Goal: Task Accomplishment & Management: Use online tool/utility

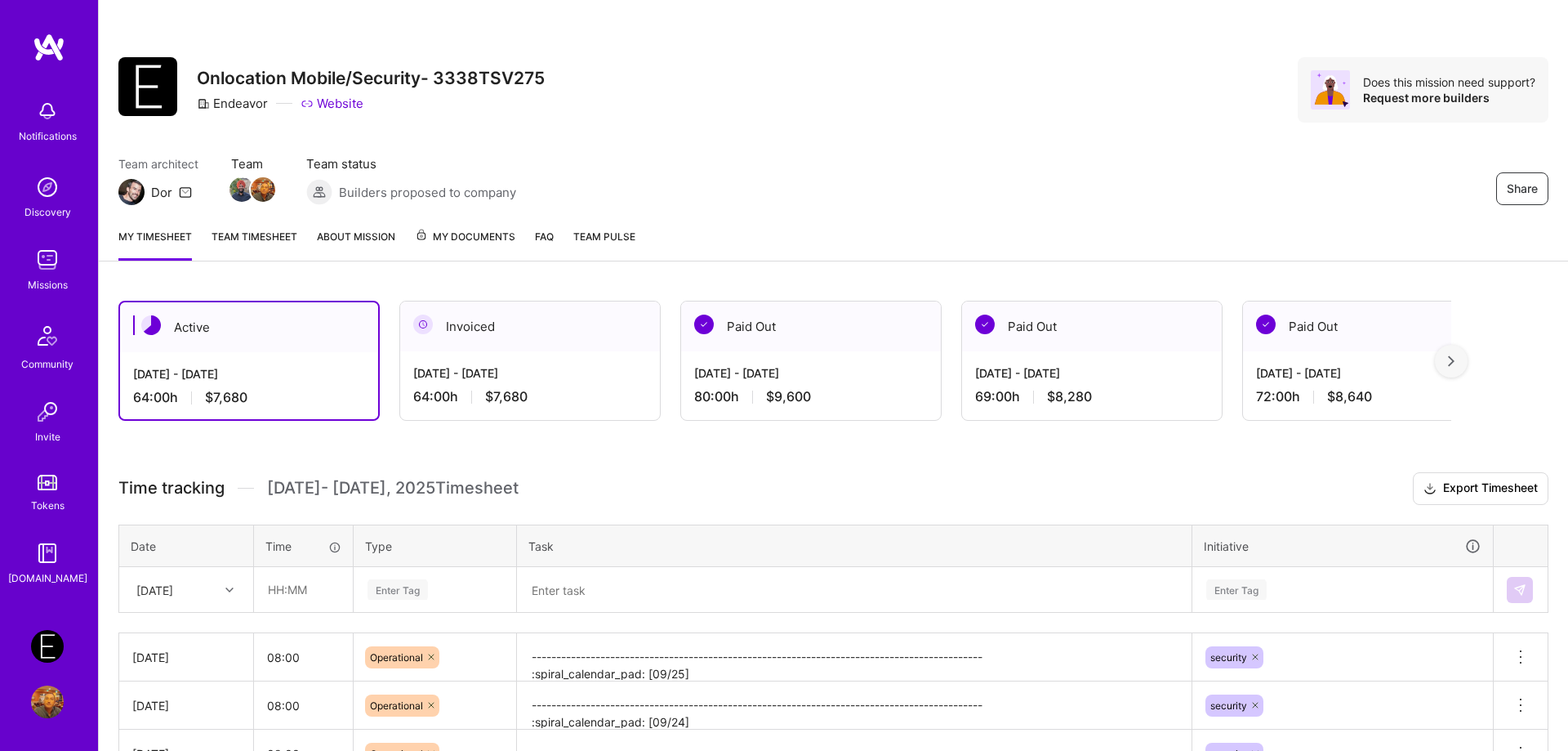
click at [1038, 71] on div "Share Onlocation Mobile/Security- 3338TSV275 Endeavor Website Does this mission…" at bounding box center [833, 89] width 1430 height 65
click at [290, 602] on input "text" at bounding box center [303, 590] width 98 height 43
type input "08:00"
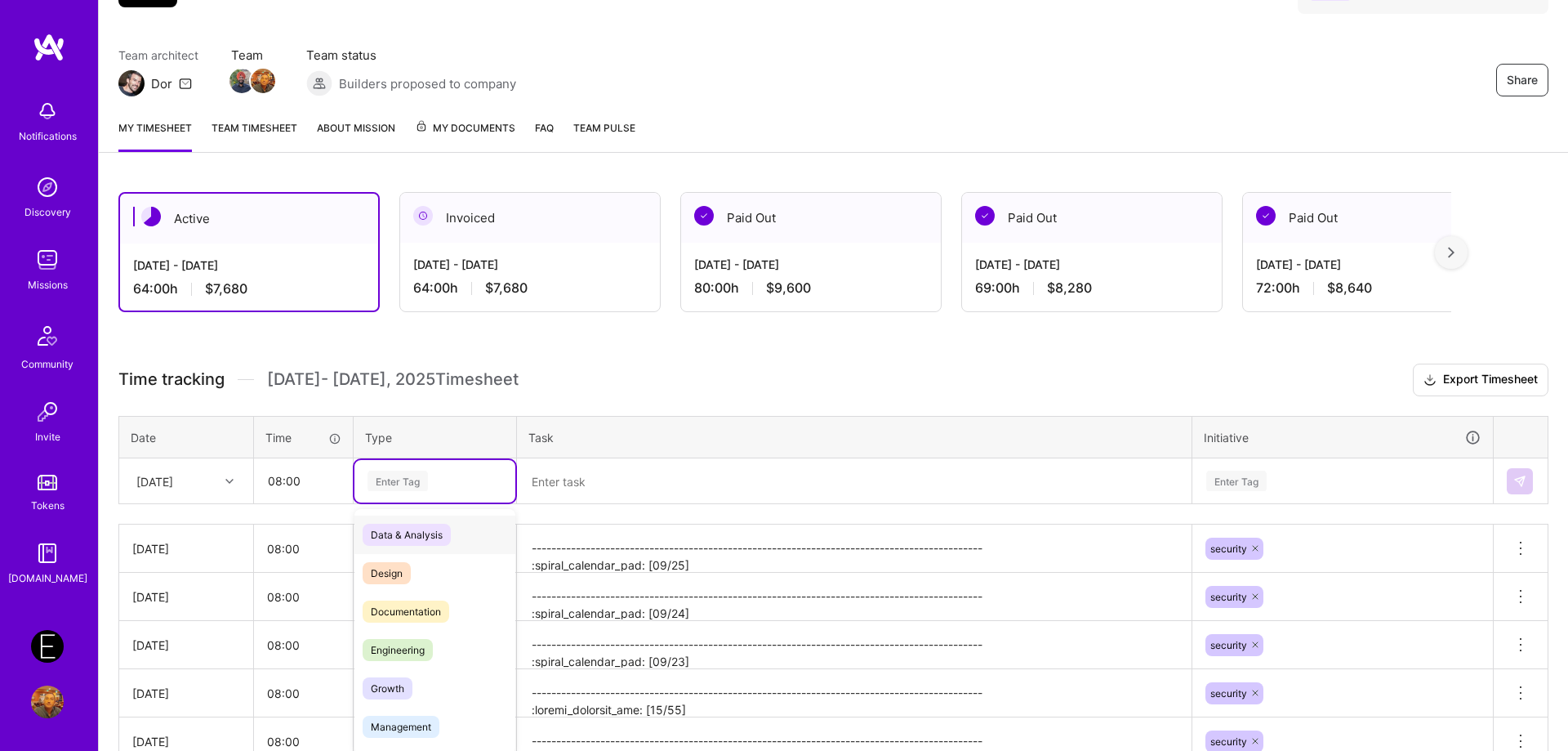
scroll to position [118, 0]
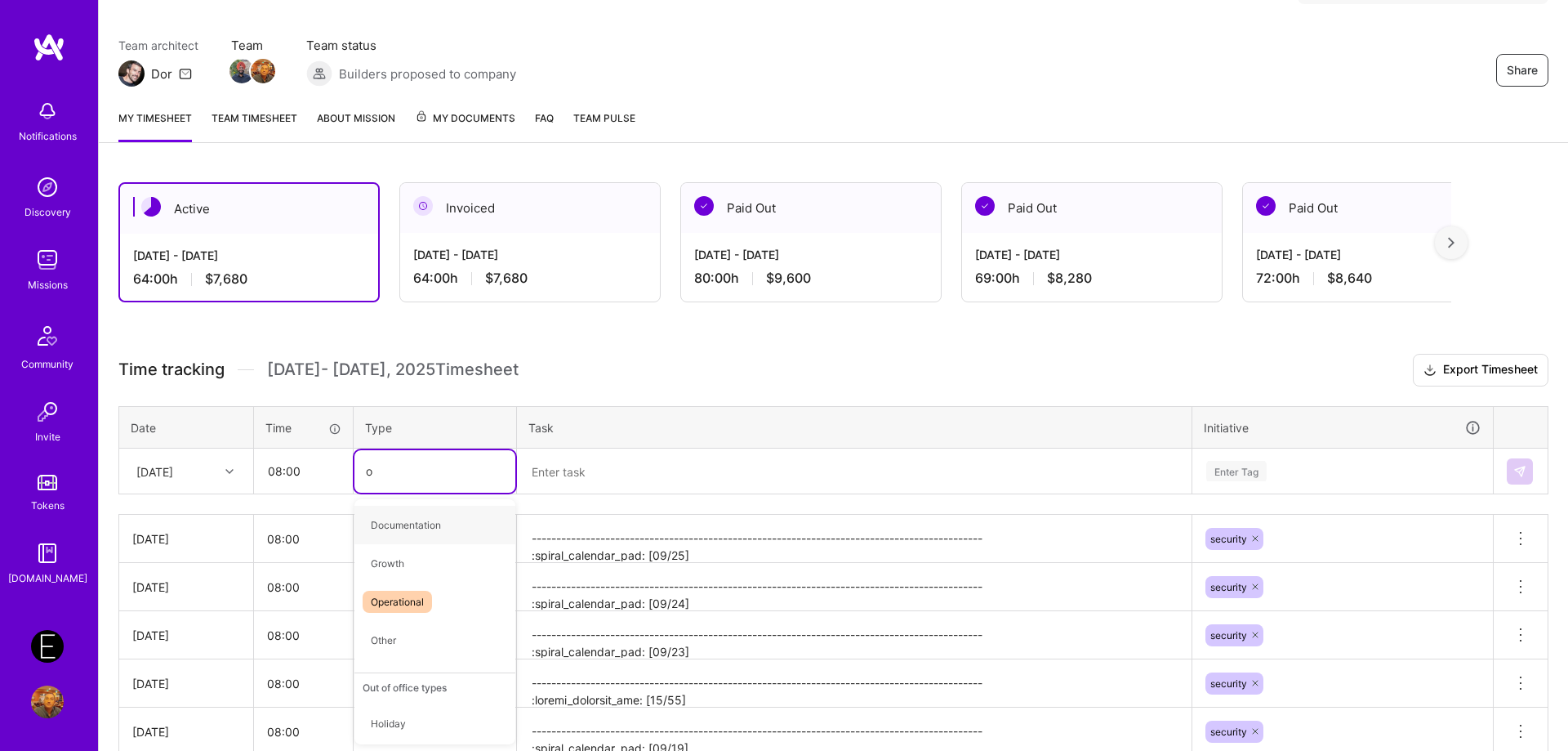
type input "op"
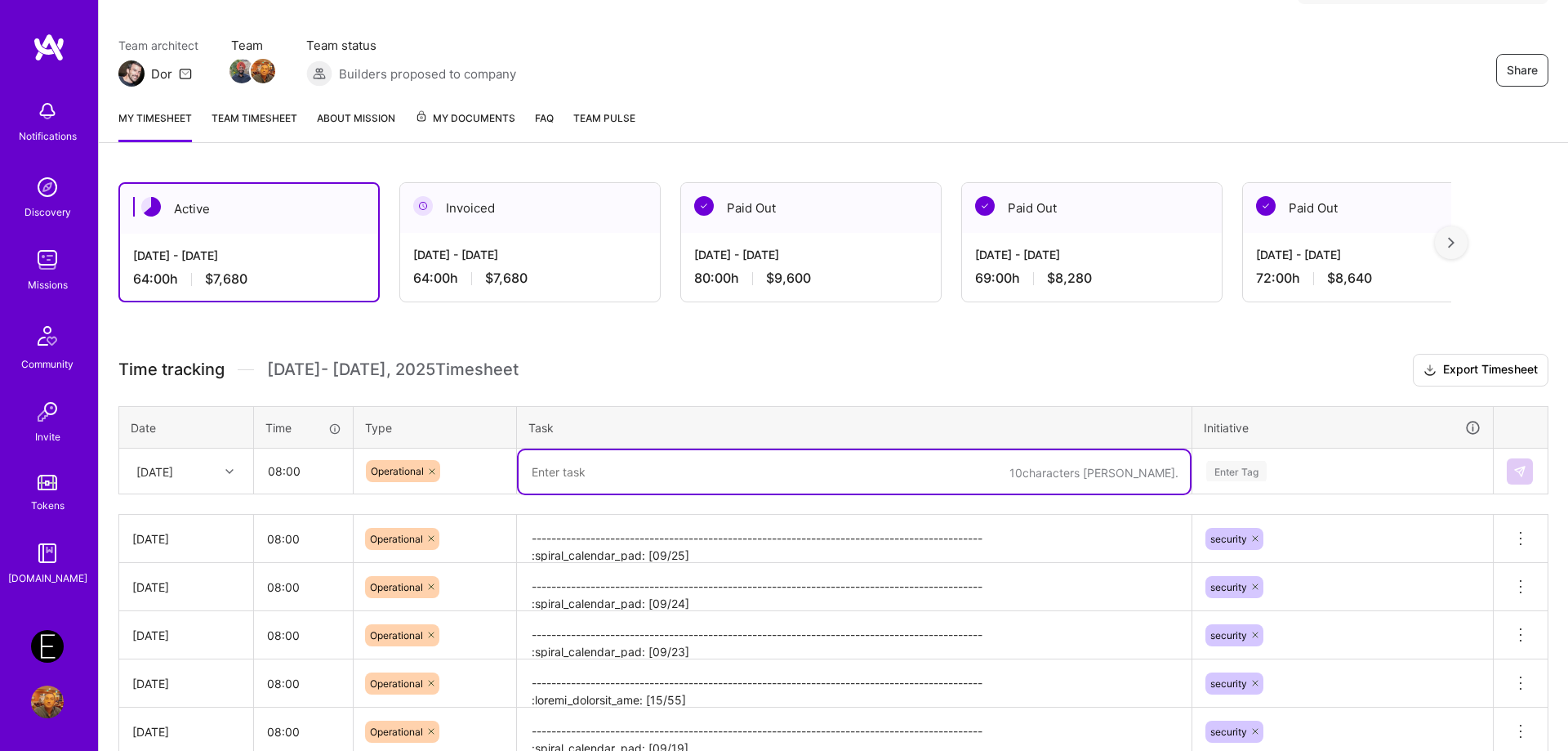
paste textarea "-------------------------------------------------------------------------------…"
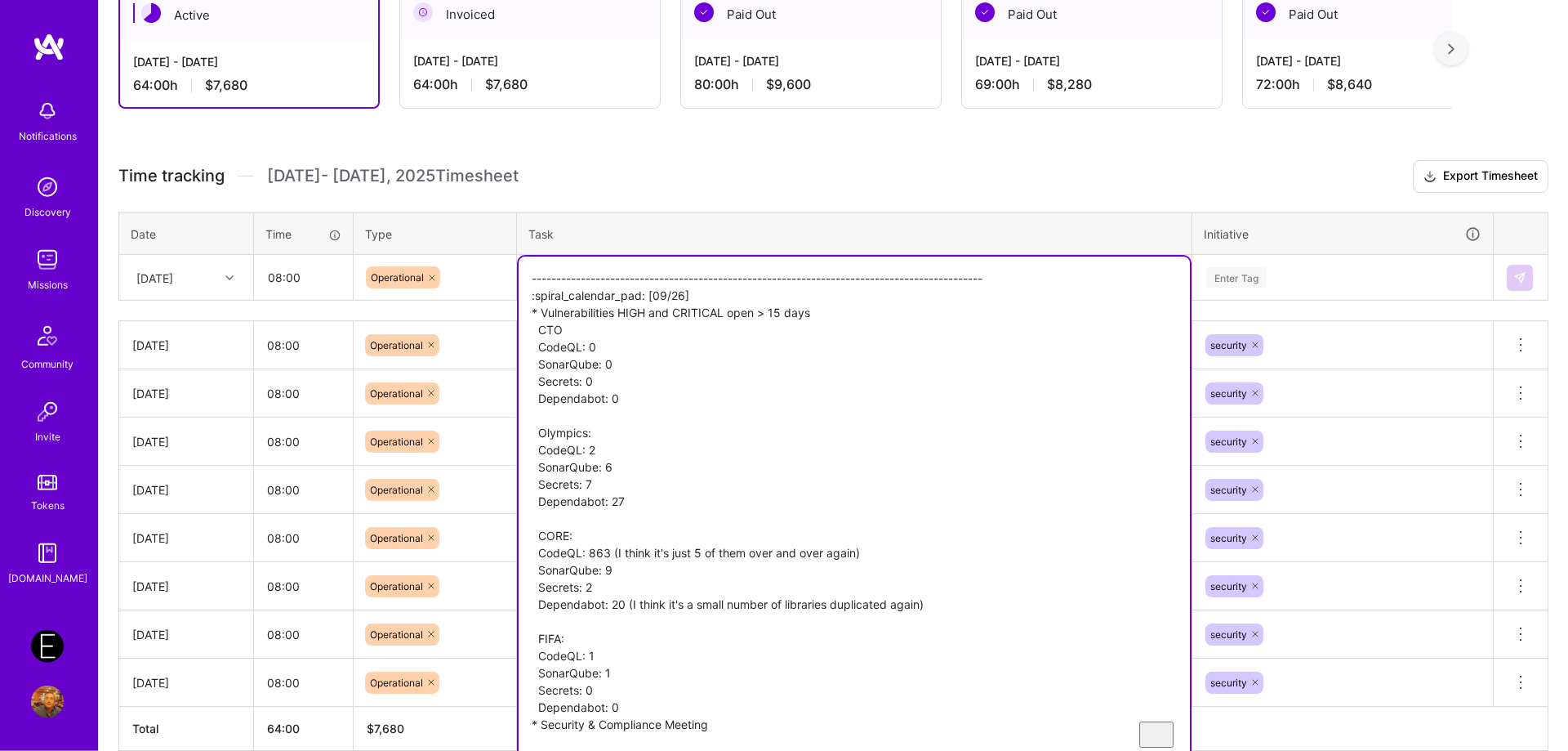
type textarea "-------------------------------------------------------------------------------…"
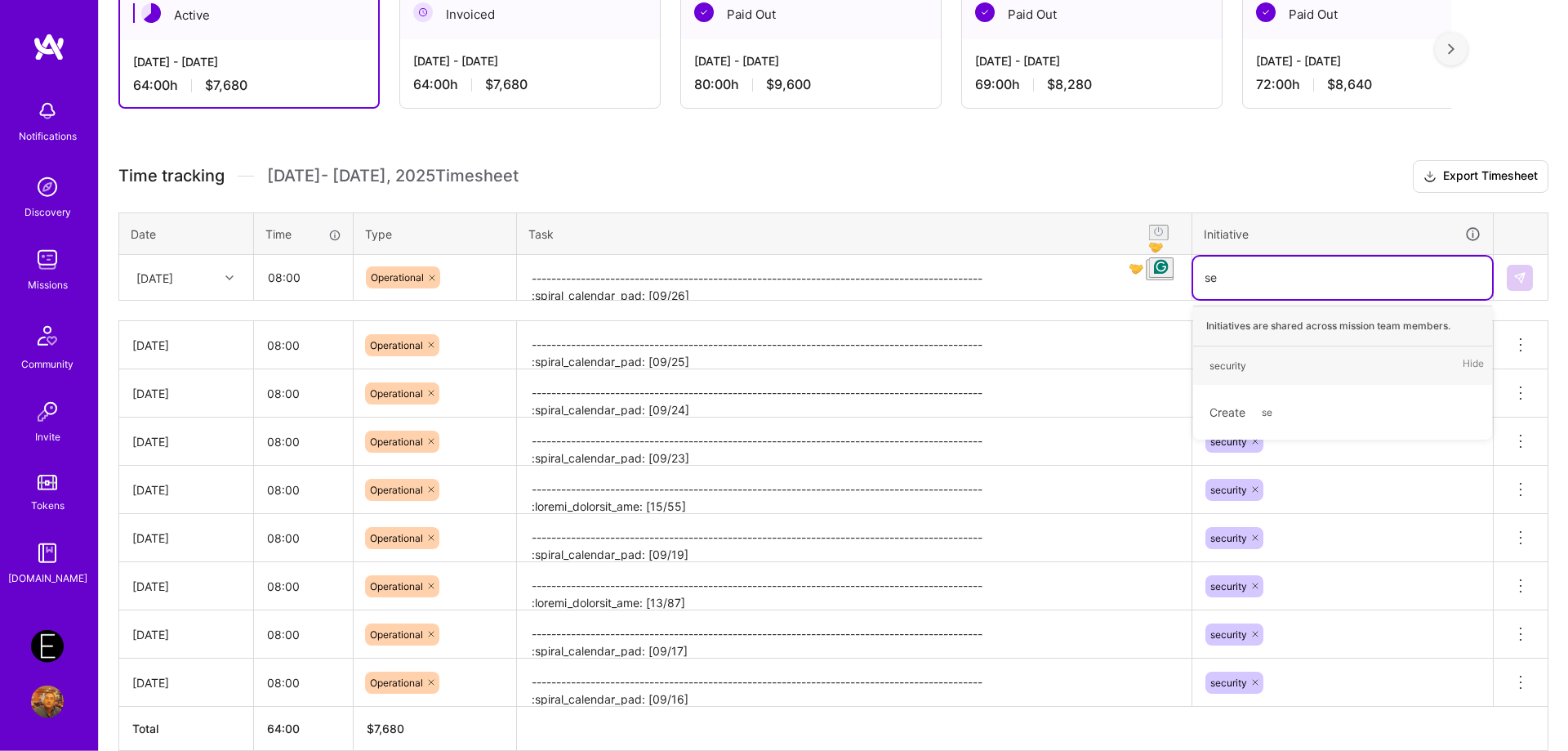
type input "sec"
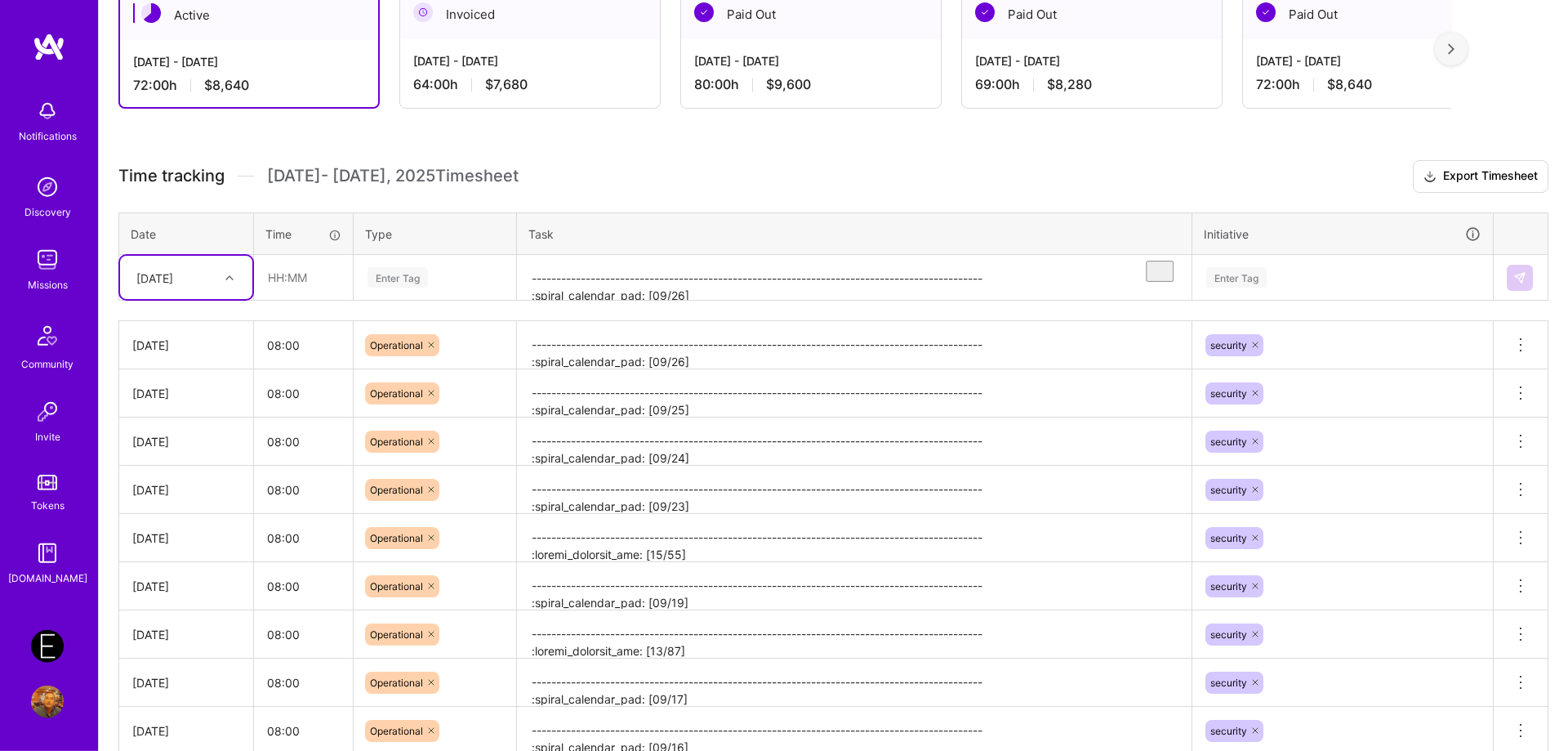
scroll to position [62, 0]
